Goal: Book appointment/travel/reservation

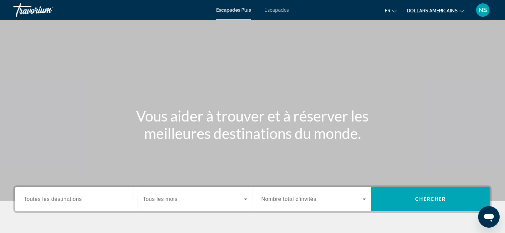
click at [130, 196] on div "Destination Toutes les destinations" at bounding box center [75, 199] width 115 height 19
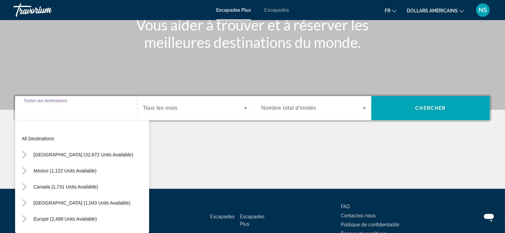
scroll to position [129, 0]
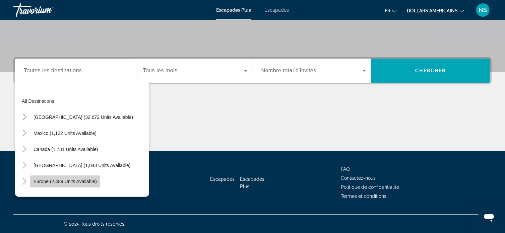
click at [82, 180] on span "Europe (2,489 units available)" at bounding box center [64, 181] width 63 height 5
type input "**********"
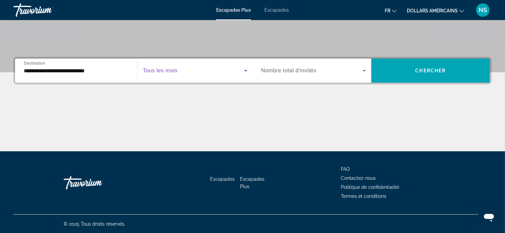
click at [199, 68] on span "Widget de recherche" at bounding box center [193, 71] width 101 height 8
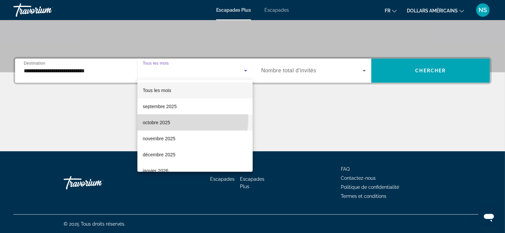
click at [165, 119] on span "octobre 2025" at bounding box center [156, 123] width 27 height 8
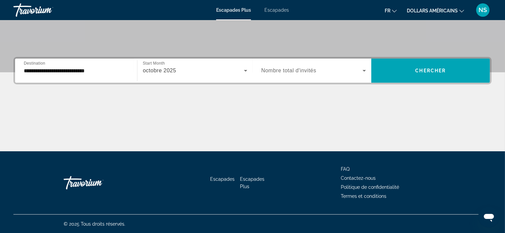
click at [267, 70] on span "Nombre total d'invités" at bounding box center [288, 71] width 55 height 6
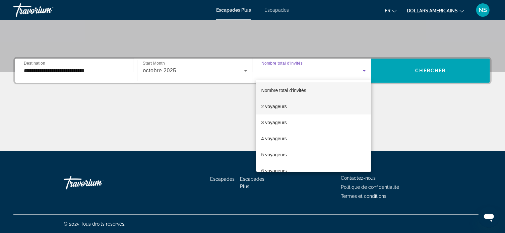
click at [272, 108] on font "2 voyageurs" at bounding box center [273, 106] width 25 height 5
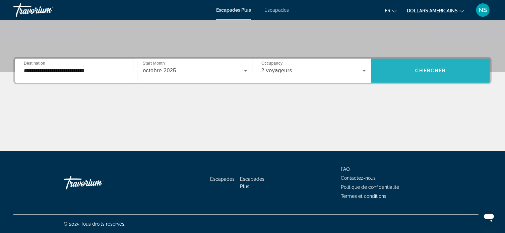
click at [406, 66] on span "Widget de recherche" at bounding box center [430, 71] width 119 height 16
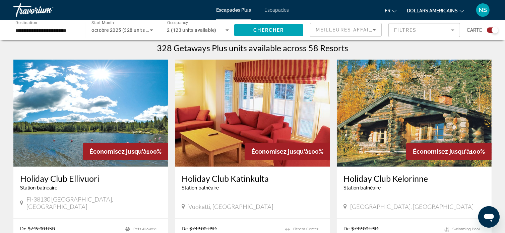
scroll to position [213, 0]
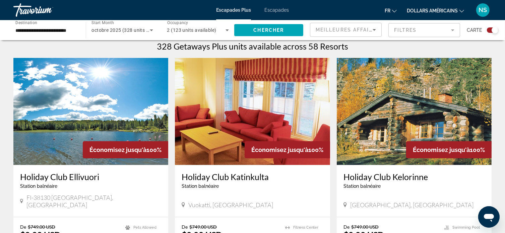
click at [424, 12] on font "dollars américains" at bounding box center [432, 10] width 51 height 5
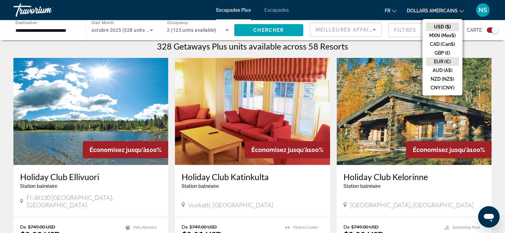
click at [436, 62] on button "EUR (€)" at bounding box center [442, 61] width 33 height 9
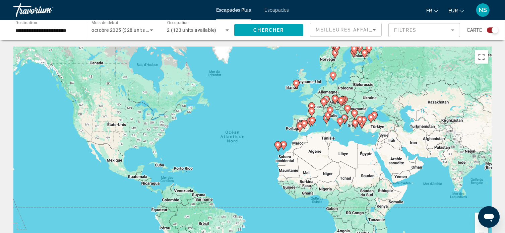
click at [420, 33] on mat-form-field "Filtres" at bounding box center [424, 30] width 72 height 14
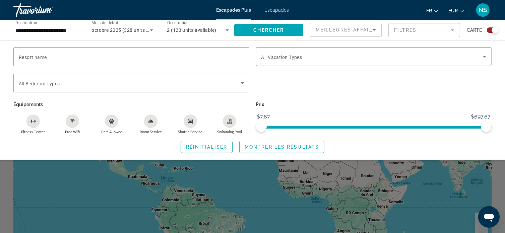
click at [227, 122] on icon "Swimming Pool" at bounding box center [229, 121] width 5 height 5
click at [288, 148] on span "Montrer les résultats" at bounding box center [281, 146] width 74 height 5
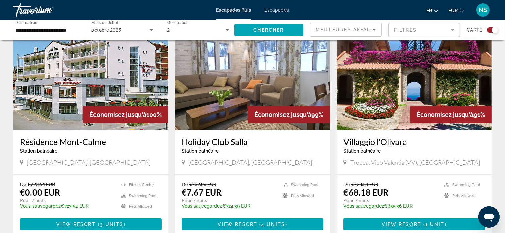
scroll to position [704, 0]
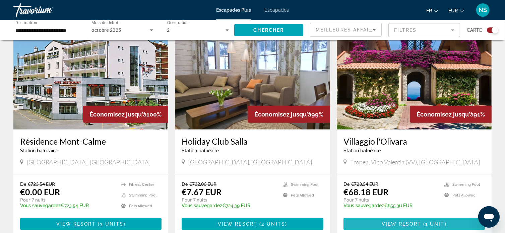
click at [402, 225] on span "View Resort" at bounding box center [401, 223] width 40 height 5
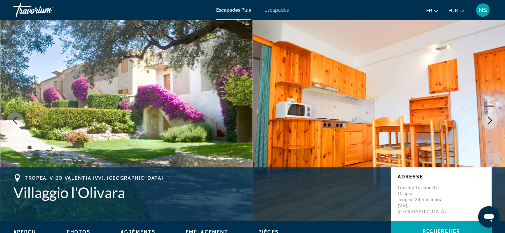
click at [486, 123] on icon "Next image" at bounding box center [490, 121] width 8 height 8
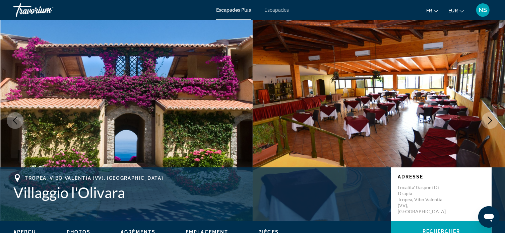
click at [486, 123] on icon "Next image" at bounding box center [490, 121] width 8 height 8
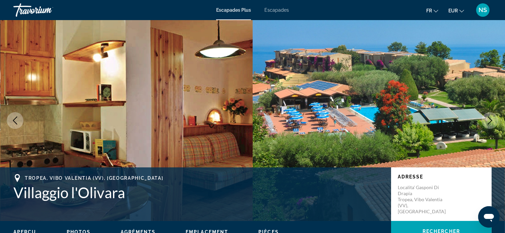
click at [486, 123] on icon "Next image" at bounding box center [490, 121] width 8 height 8
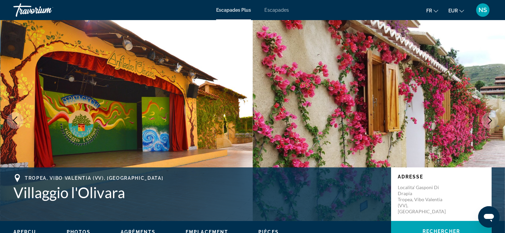
click at [486, 123] on icon "Next image" at bounding box center [490, 121] width 8 height 8
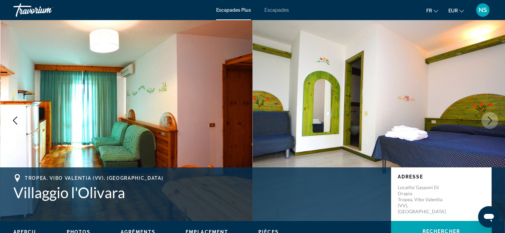
click at [486, 123] on icon "Next image" at bounding box center [490, 121] width 8 height 8
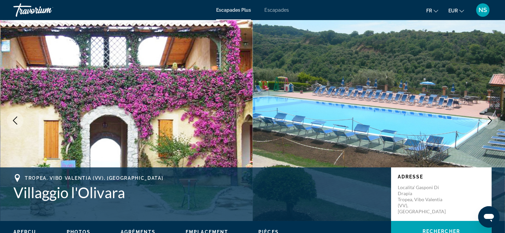
click at [486, 123] on icon "Next image" at bounding box center [490, 121] width 8 height 8
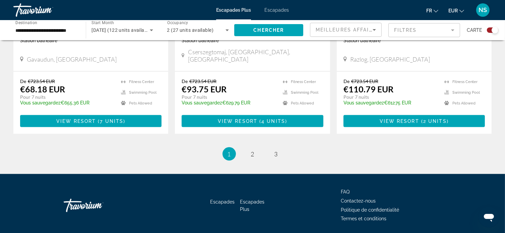
scroll to position [1058, 0]
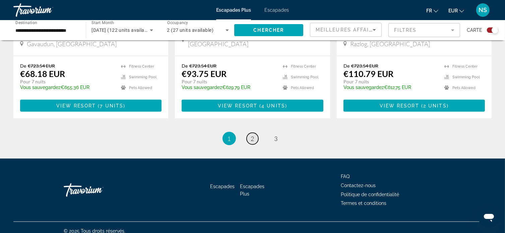
click at [253, 135] on span "2" at bounding box center [252, 138] width 3 height 7
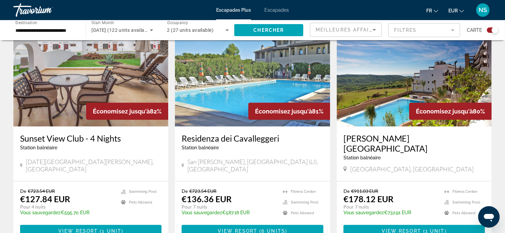
scroll to position [490, 0]
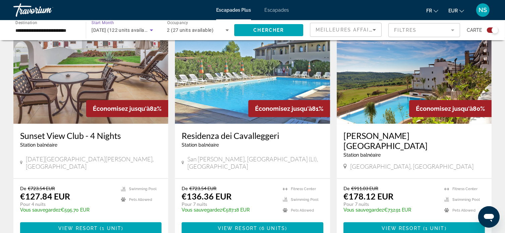
click at [112, 30] on span "octobre 2025 (122 units available)" at bounding box center [121, 29] width 61 height 5
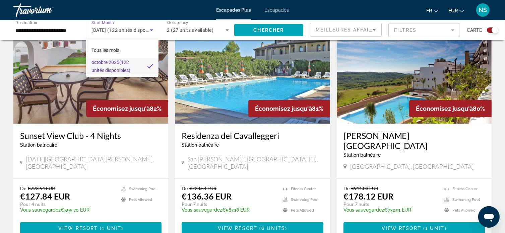
click at [152, 30] on div at bounding box center [252, 116] width 505 height 233
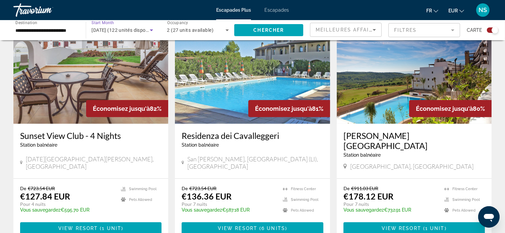
click at [152, 30] on icon "Search widget" at bounding box center [151, 30] width 3 height 2
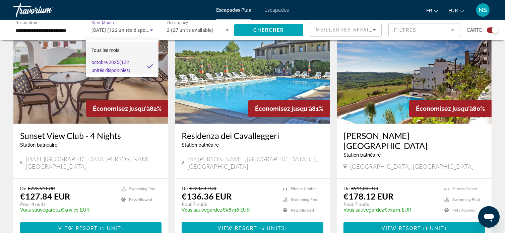
click at [126, 46] on mat-option "Tous les mois" at bounding box center [122, 50] width 72 height 16
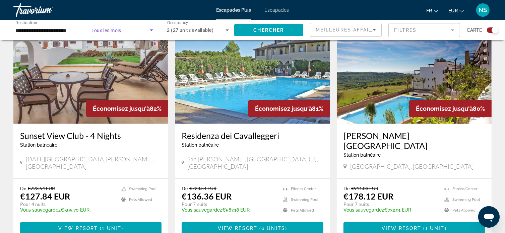
click at [151, 29] on icon "Search widget" at bounding box center [151, 30] width 8 height 8
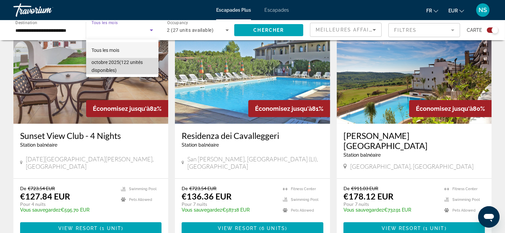
click at [127, 65] on span "octobre 2025 (122 unités disponibles)" at bounding box center [122, 66] width 62 height 16
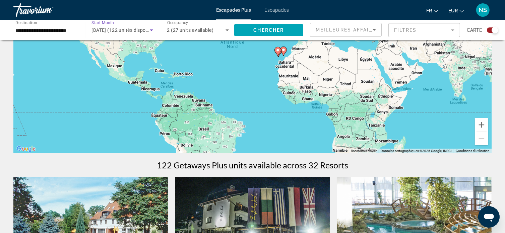
scroll to position [0, 0]
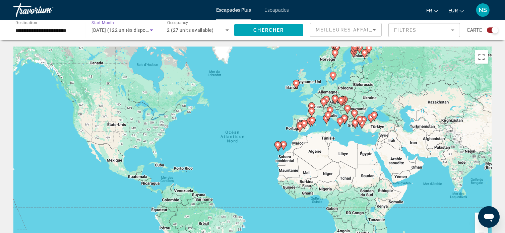
click at [102, 30] on span "octobre 2025 (122 unités disponibles)" at bounding box center [125, 29] width 69 height 5
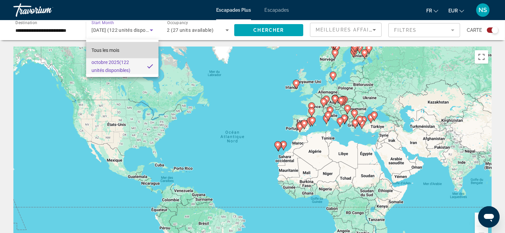
click at [103, 48] on font "Tous les mois" at bounding box center [105, 50] width 28 height 5
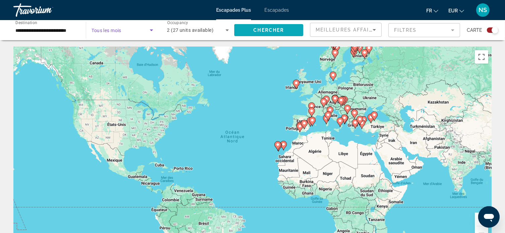
click at [261, 31] on span "Chercher" at bounding box center [268, 29] width 30 height 5
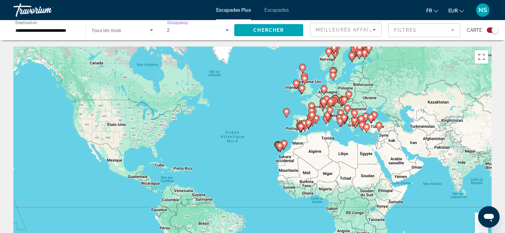
click at [226, 32] on icon "Search widget" at bounding box center [227, 30] width 8 height 8
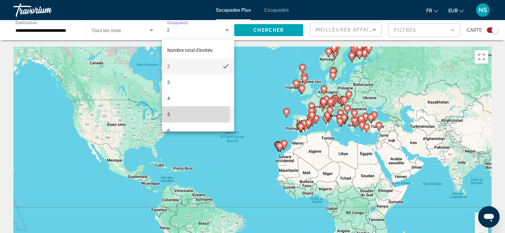
click at [189, 114] on mat-option "5" at bounding box center [198, 114] width 72 height 16
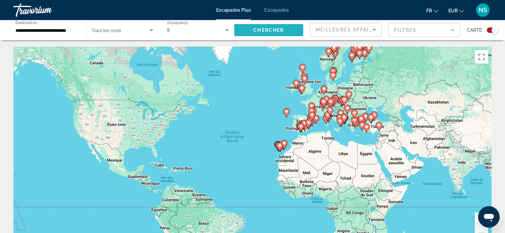
click at [254, 29] on span "Chercher" at bounding box center [268, 29] width 30 height 5
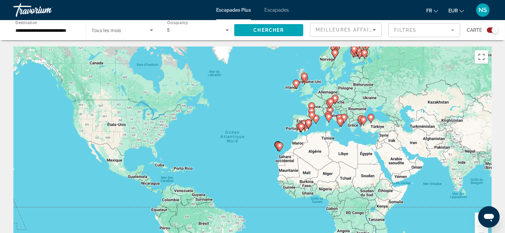
click at [150, 32] on icon "Search widget" at bounding box center [151, 30] width 8 height 8
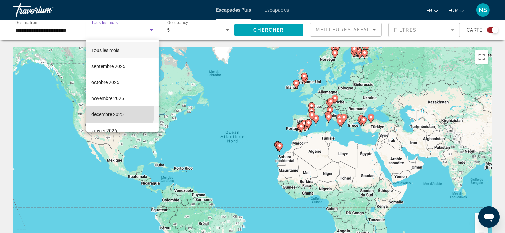
click at [103, 112] on font "décembre 2025" at bounding box center [107, 114] width 32 height 5
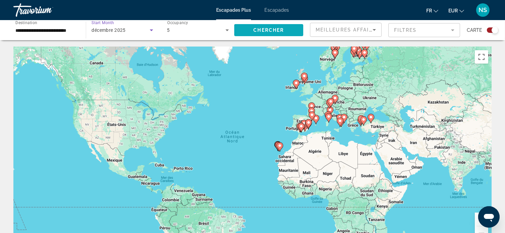
click at [255, 30] on span "Chercher" at bounding box center [268, 29] width 30 height 5
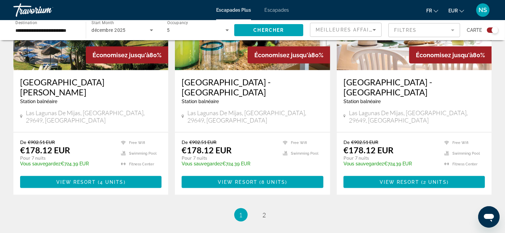
scroll to position [1011, 0]
click at [262, 209] on link "page 2" at bounding box center [264, 215] width 12 height 12
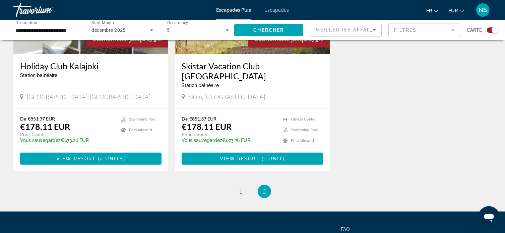
scroll to position [552, 0]
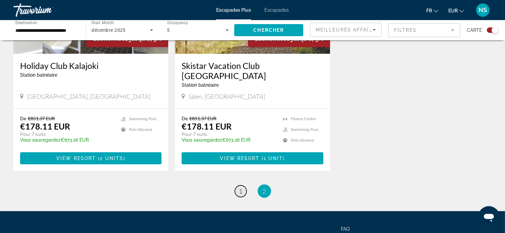
click at [238, 186] on link "page 1" at bounding box center [241, 192] width 12 height 12
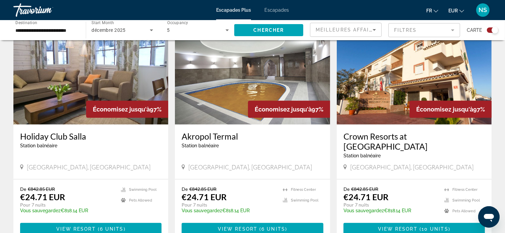
scroll to position [254, 0]
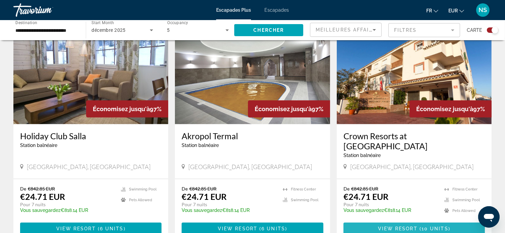
click at [366, 221] on span "Contenu principal" at bounding box center [413, 229] width 141 height 16
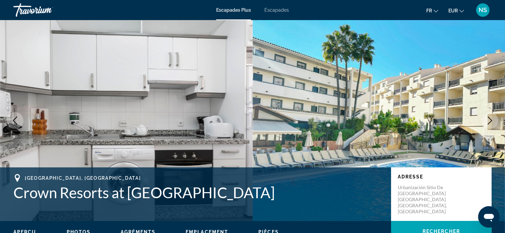
click at [491, 119] on icon "Next image" at bounding box center [490, 121] width 8 height 8
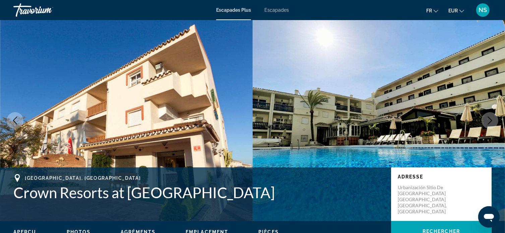
click at [491, 119] on icon "Next image" at bounding box center [490, 121] width 8 height 8
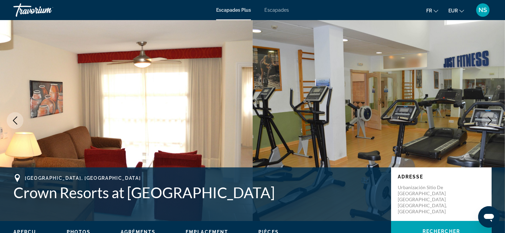
click at [491, 119] on icon "Next image" at bounding box center [490, 121] width 8 height 8
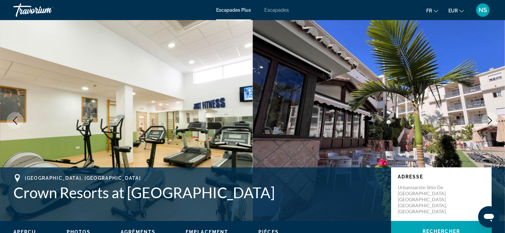
click at [491, 119] on icon "Next image" at bounding box center [490, 121] width 8 height 8
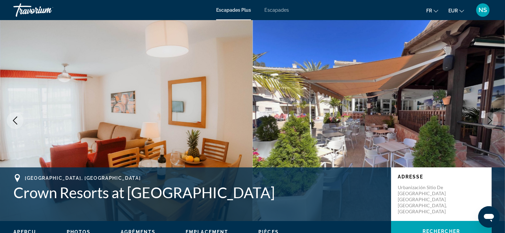
click at [491, 119] on icon "Next image" at bounding box center [490, 121] width 8 height 8
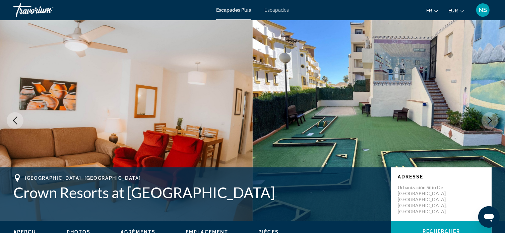
click at [491, 119] on icon "Next image" at bounding box center [490, 121] width 8 height 8
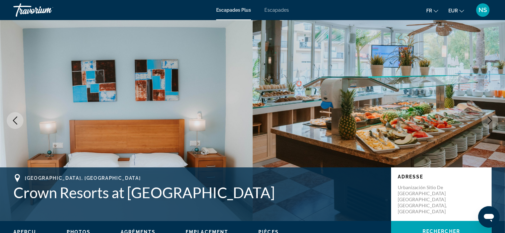
click at [491, 119] on icon "Next image" at bounding box center [490, 121] width 8 height 8
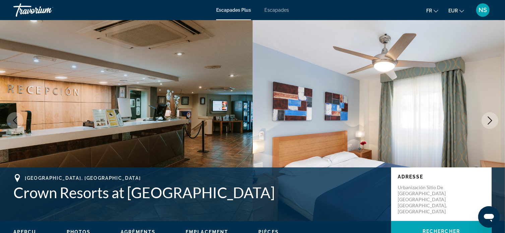
click at [491, 119] on icon "Next image" at bounding box center [490, 121] width 8 height 8
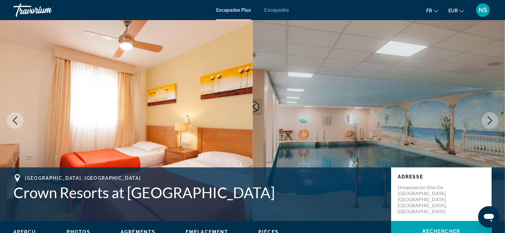
click at [491, 119] on icon "Next image" at bounding box center [490, 121] width 8 height 8
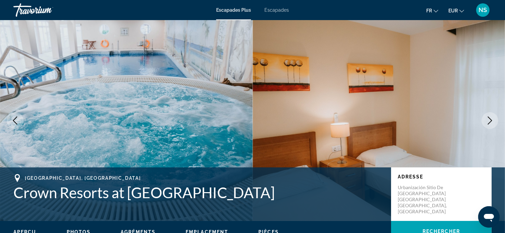
click at [491, 119] on icon "Next image" at bounding box center [490, 121] width 8 height 8
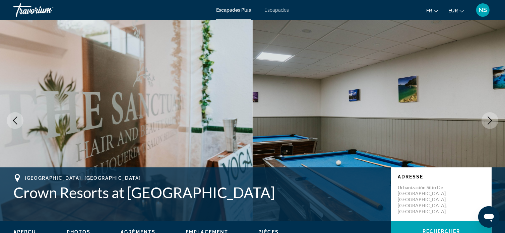
click at [491, 119] on icon "Next image" at bounding box center [490, 121] width 8 height 8
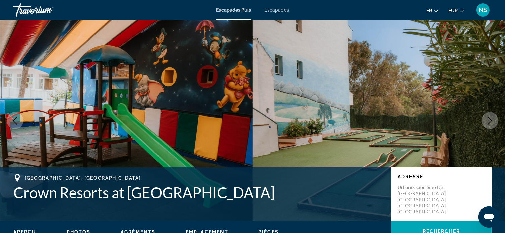
click at [491, 119] on icon "Next image" at bounding box center [490, 121] width 8 height 8
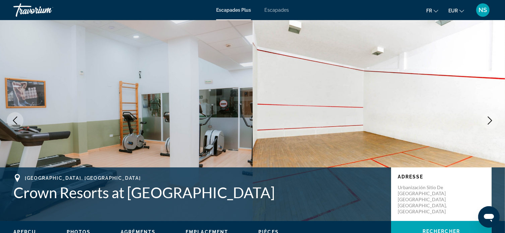
click at [491, 119] on icon "Next image" at bounding box center [490, 121] width 8 height 8
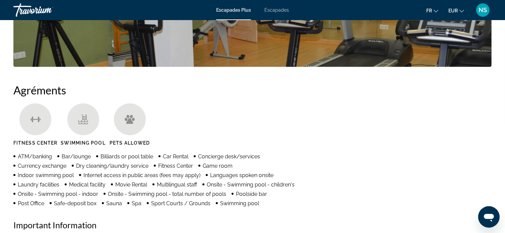
scroll to position [473, 0]
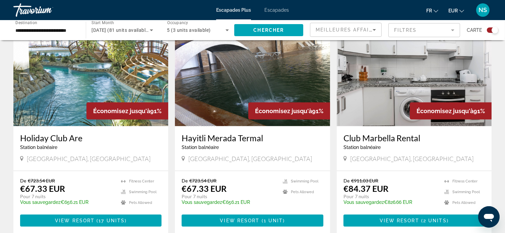
scroll to position [490, 0]
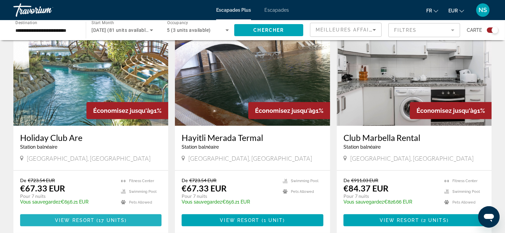
click at [112, 218] on span "17 units" at bounding box center [111, 220] width 26 height 5
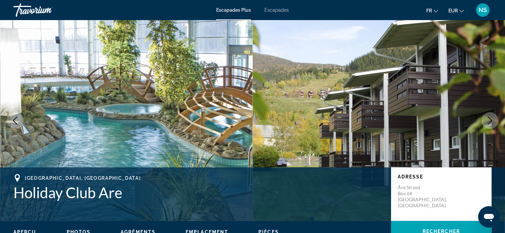
click at [490, 120] on icon "Next image" at bounding box center [490, 121] width 4 height 8
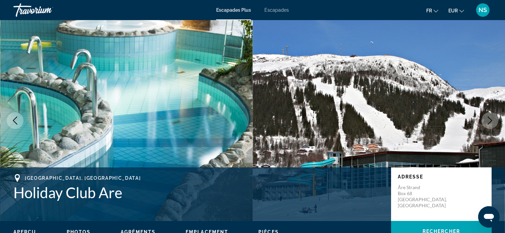
click at [490, 120] on icon "Next image" at bounding box center [490, 121] width 4 height 8
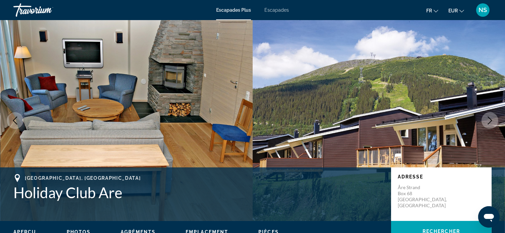
click at [490, 120] on icon "Next image" at bounding box center [490, 121] width 4 height 8
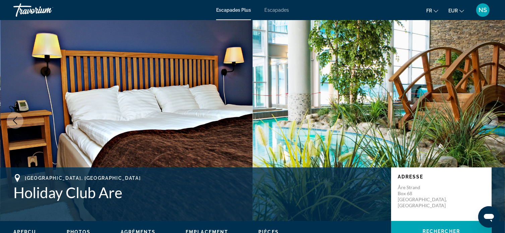
click at [490, 120] on icon "Next image" at bounding box center [490, 121] width 4 height 8
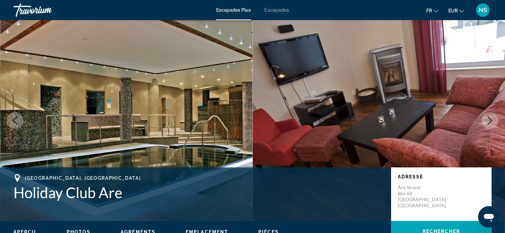
click at [490, 120] on icon "Next image" at bounding box center [490, 121] width 4 height 8
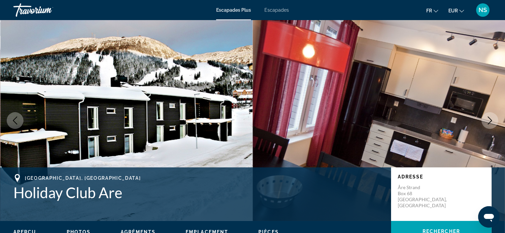
click at [490, 120] on icon "Next image" at bounding box center [490, 121] width 4 height 8
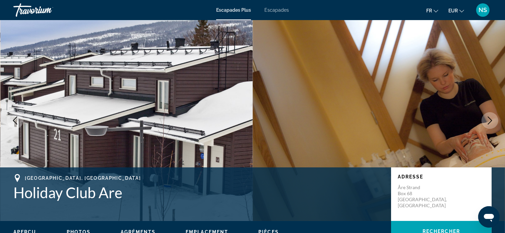
click at [490, 120] on icon "Next image" at bounding box center [490, 121] width 4 height 8
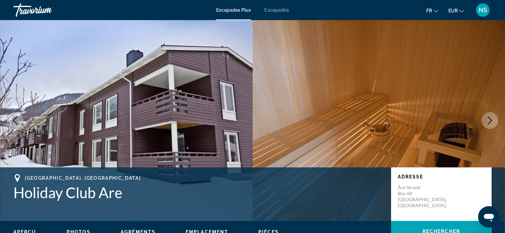
click at [490, 120] on icon "Next image" at bounding box center [490, 121] width 4 height 8
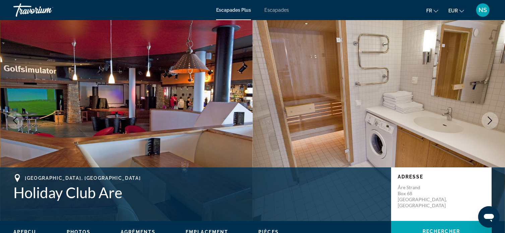
click at [490, 120] on icon "Next image" at bounding box center [490, 121] width 4 height 8
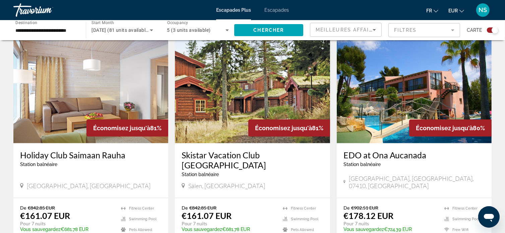
scroll to position [701, 0]
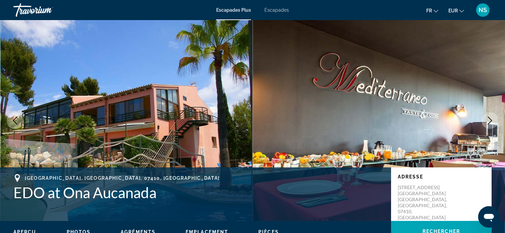
click at [488, 123] on icon "Next image" at bounding box center [490, 121] width 8 height 8
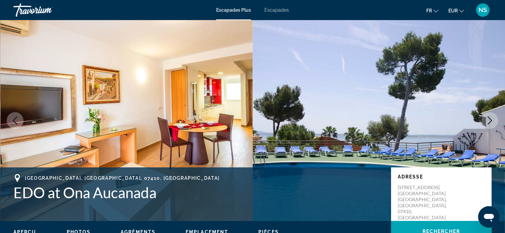
click at [488, 123] on icon "Next image" at bounding box center [490, 121] width 8 height 8
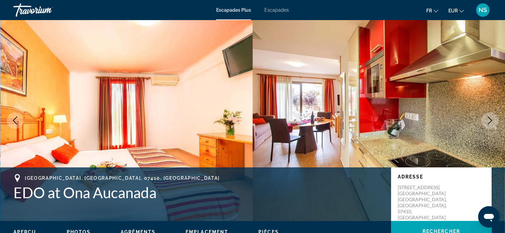
click at [488, 123] on icon "Next image" at bounding box center [490, 121] width 8 height 8
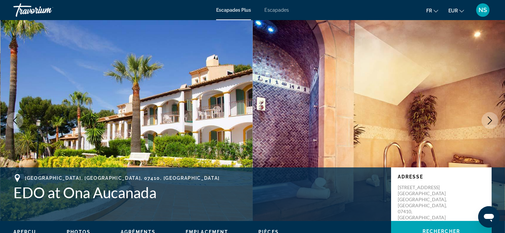
click at [488, 123] on icon "Next image" at bounding box center [490, 121] width 8 height 8
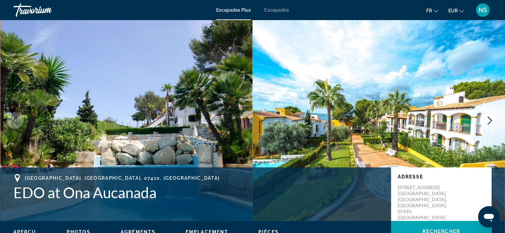
click at [488, 123] on icon "Next image" at bounding box center [490, 121] width 8 height 8
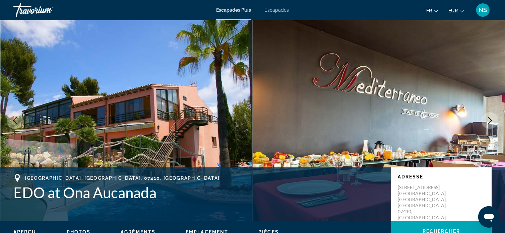
click at [488, 123] on icon "Next image" at bounding box center [490, 121] width 8 height 8
